Goal: Task Accomplishment & Management: Use online tool/utility

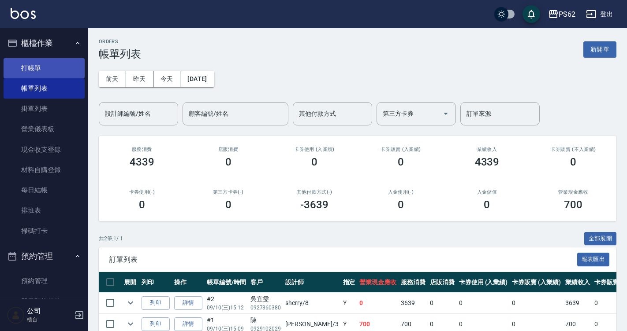
click at [77, 71] on link "打帳單" at bounding box center [44, 68] width 81 height 20
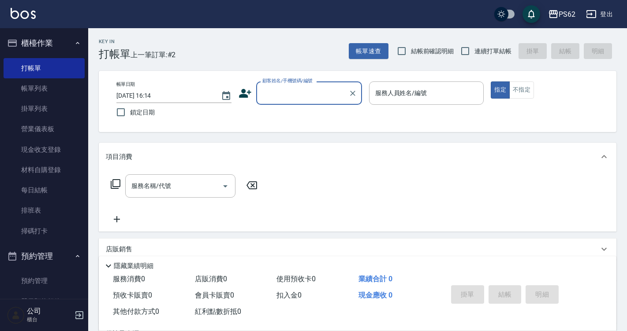
click at [241, 91] on icon at bounding box center [244, 93] width 13 height 13
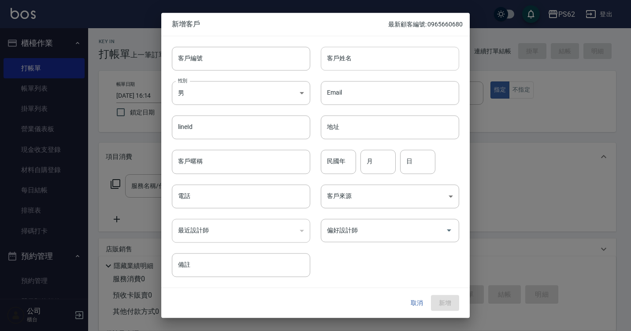
click at [341, 59] on input "客戶姓名" at bounding box center [390, 59] width 138 height 24
type input "廖"
click at [265, 189] on input "電話" at bounding box center [241, 197] width 138 height 24
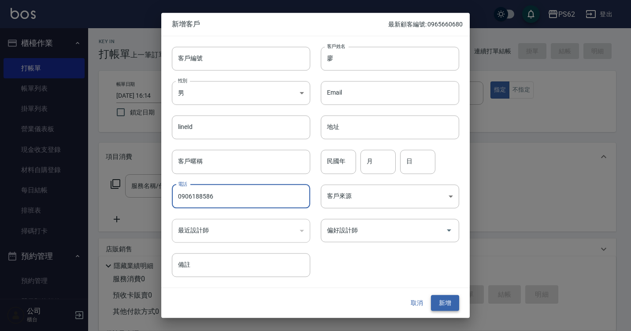
type input "0906188586"
click at [448, 308] on button "新增" at bounding box center [445, 303] width 28 height 16
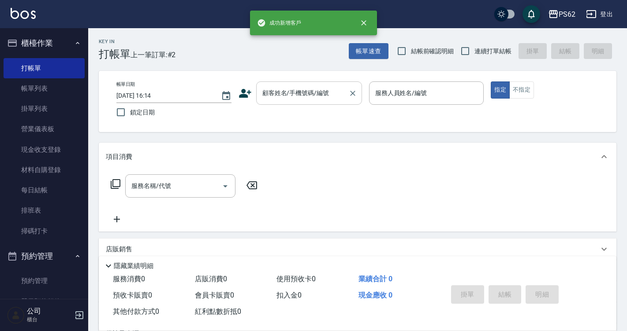
click at [315, 95] on div "顧客姓名/手機號碼/編號 顧客姓名/手機號碼/編號" at bounding box center [309, 93] width 106 height 23
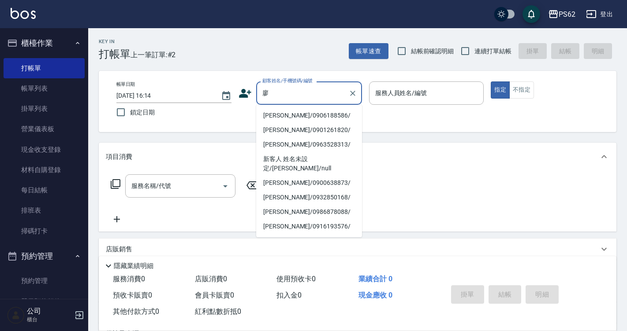
type input "[PERSON_NAME]/0906188586/"
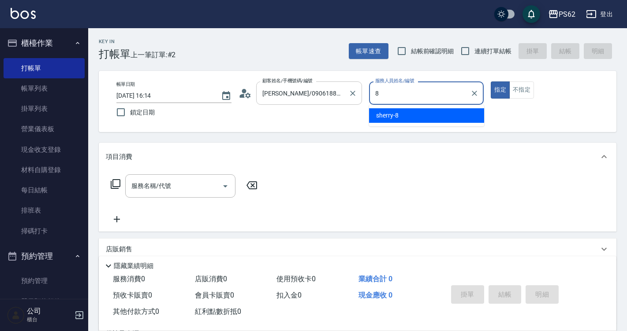
type input "sherry-8"
type button "true"
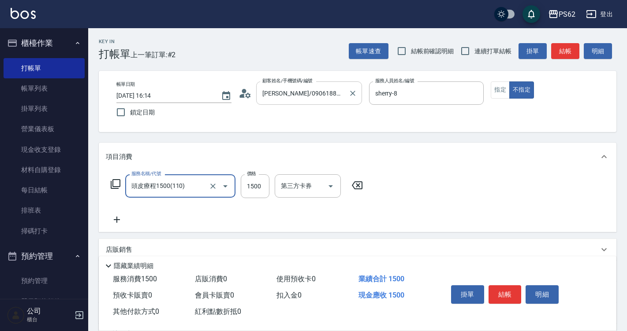
type input "頭皮療程1500(110)"
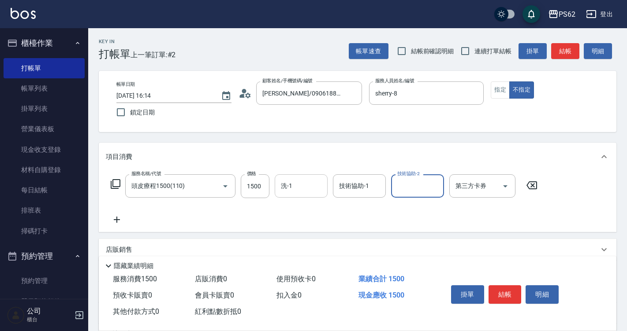
click at [309, 180] on input "洗-1" at bounding box center [300, 185] width 45 height 15
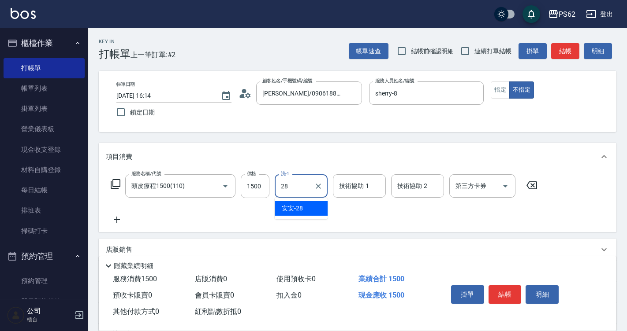
type input "安安-28"
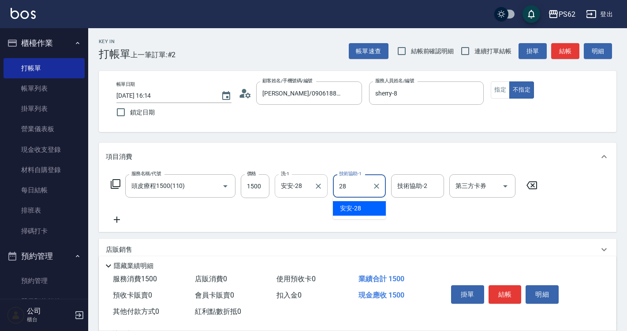
type input "安安-28"
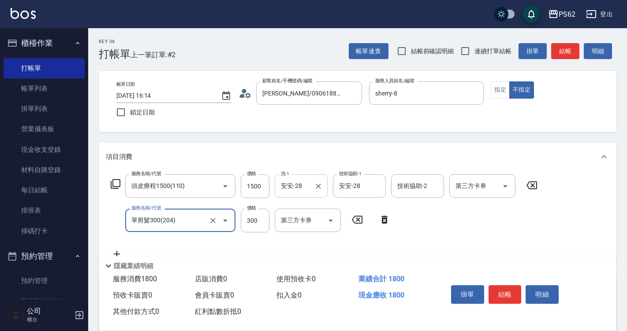
type input "單剪髮300(204)"
click at [428, 227] on div "服務名稱/代號 頭皮療程1500(110) 服務名稱/代號 價格 1500 價格 洗-1 安安-28 洗-1 技術協助-1 安安-28 技術協助-1 技術協助…" at bounding box center [324, 216] width 437 height 85
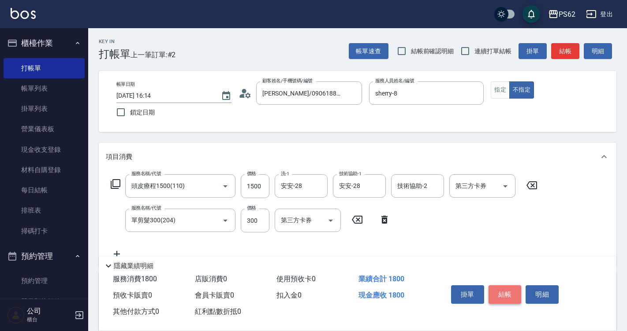
click at [508, 292] on button "結帳" at bounding box center [504, 295] width 33 height 19
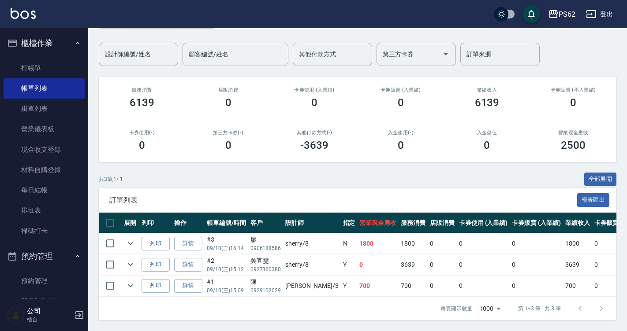
scroll to position [66, 0]
click at [41, 58] on link "打帳單" at bounding box center [44, 68] width 81 height 20
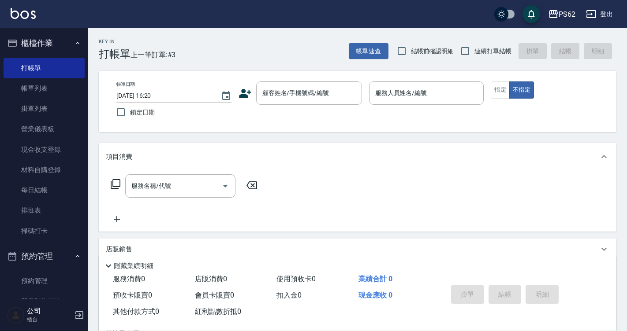
click at [223, 9] on div "PS62 登出" at bounding box center [313, 14] width 627 height 28
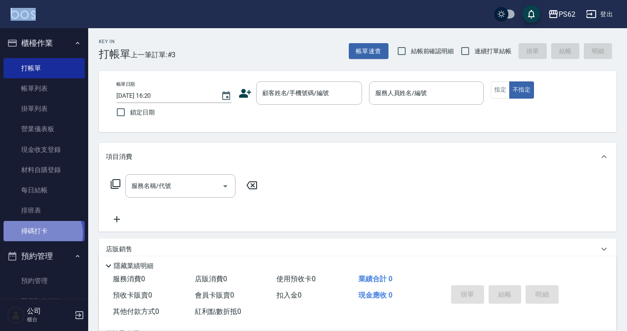
click at [41, 234] on link "掃碼打卡" at bounding box center [44, 231] width 81 height 20
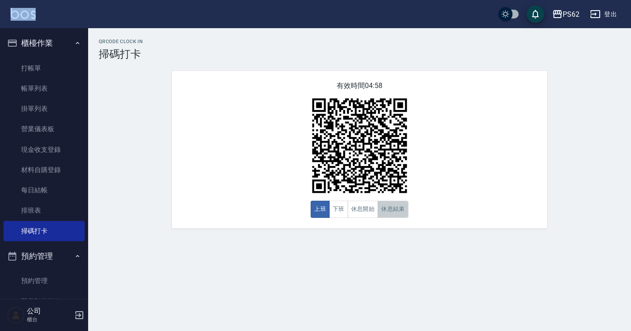
click at [393, 211] on button "休息結束" at bounding box center [393, 209] width 31 height 17
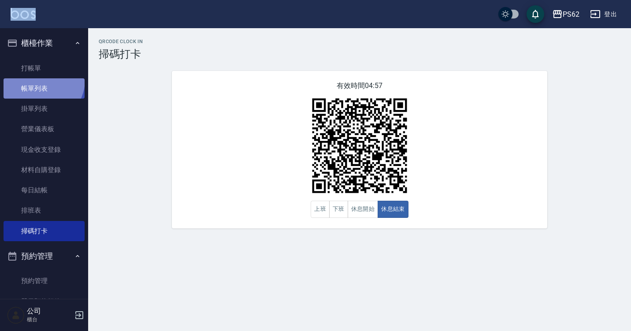
click at [39, 79] on link "帳單列表" at bounding box center [44, 88] width 81 height 20
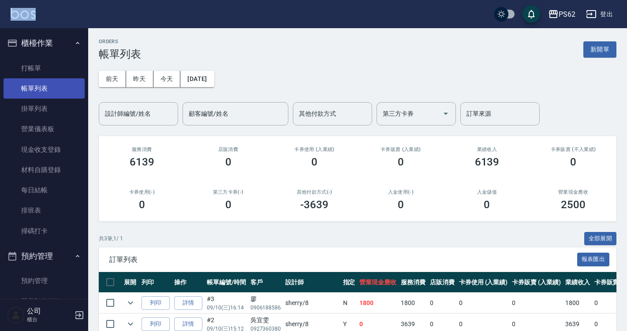
click at [45, 91] on link "帳單列表" at bounding box center [44, 88] width 81 height 20
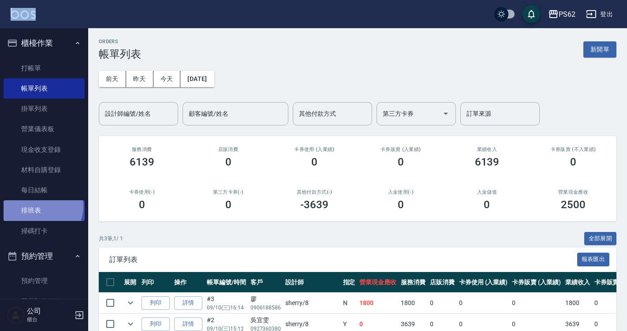
click at [41, 207] on link "排班表" at bounding box center [44, 210] width 81 height 20
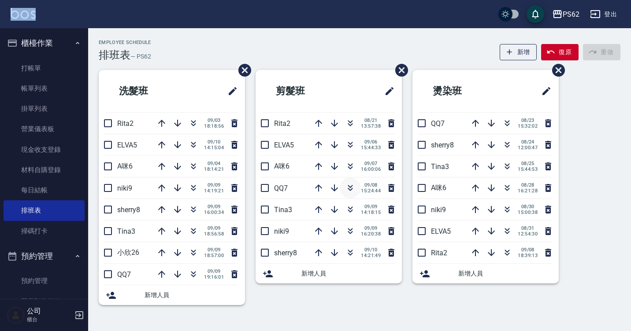
click at [352, 185] on icon "button" at bounding box center [350, 188] width 11 height 11
click at [349, 186] on icon "button" at bounding box center [350, 186] width 5 height 3
